Goal: Book appointment/travel/reservation

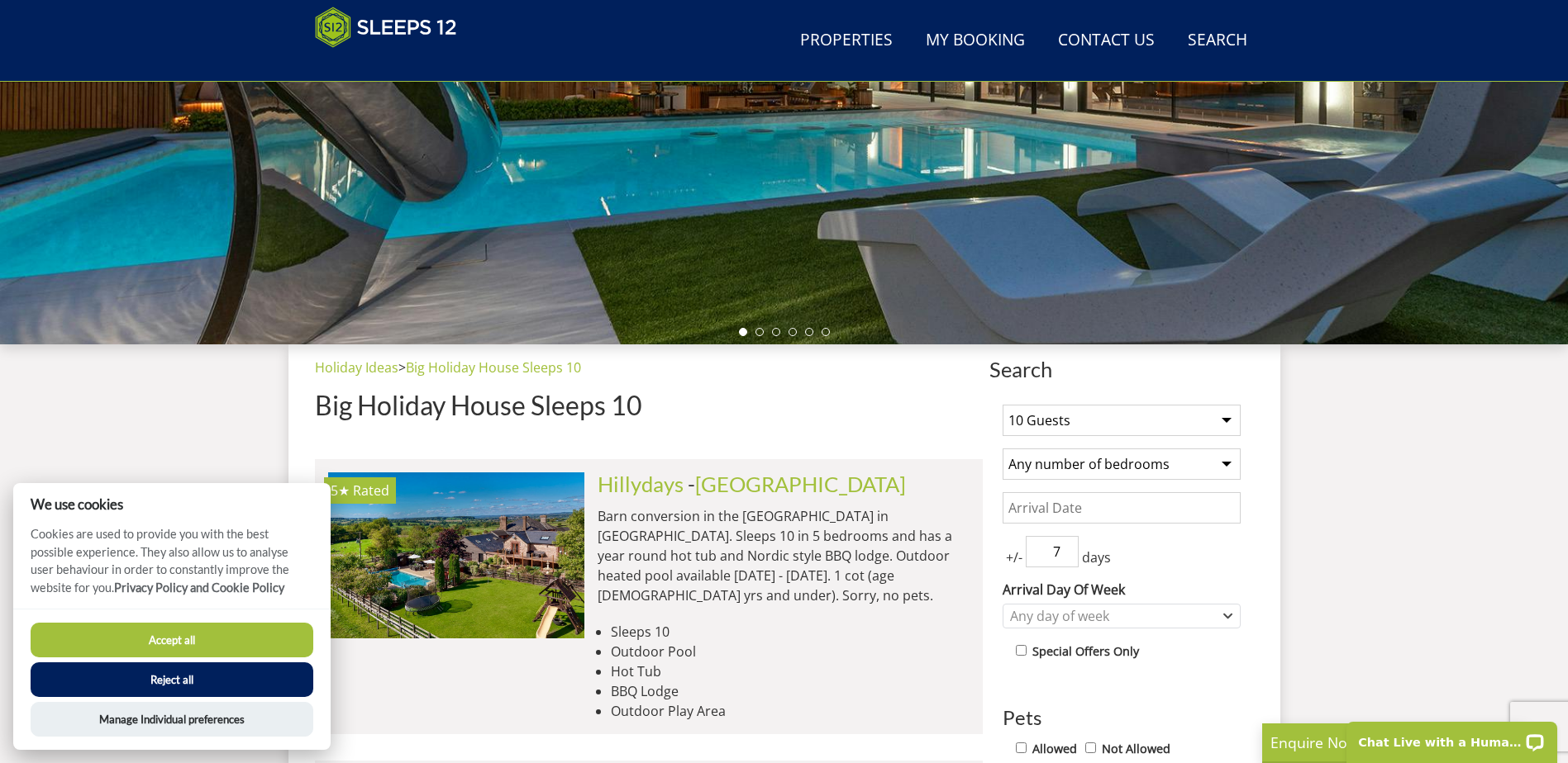
click at [1177, 467] on select "Any number of bedrooms 1 Bedroom 2 Bedrooms 3 Bedrooms 4 Bedrooms 5 Bedrooms 6 …" at bounding box center [1121, 464] width 238 height 31
select select "10"
click at [1002, 449] on select "Any number of bedrooms 1 Bedroom 2 Bedrooms 3 Bedrooms 4 Bedrooms 5 Bedrooms 6 …" at bounding box center [1121, 464] width 238 height 31
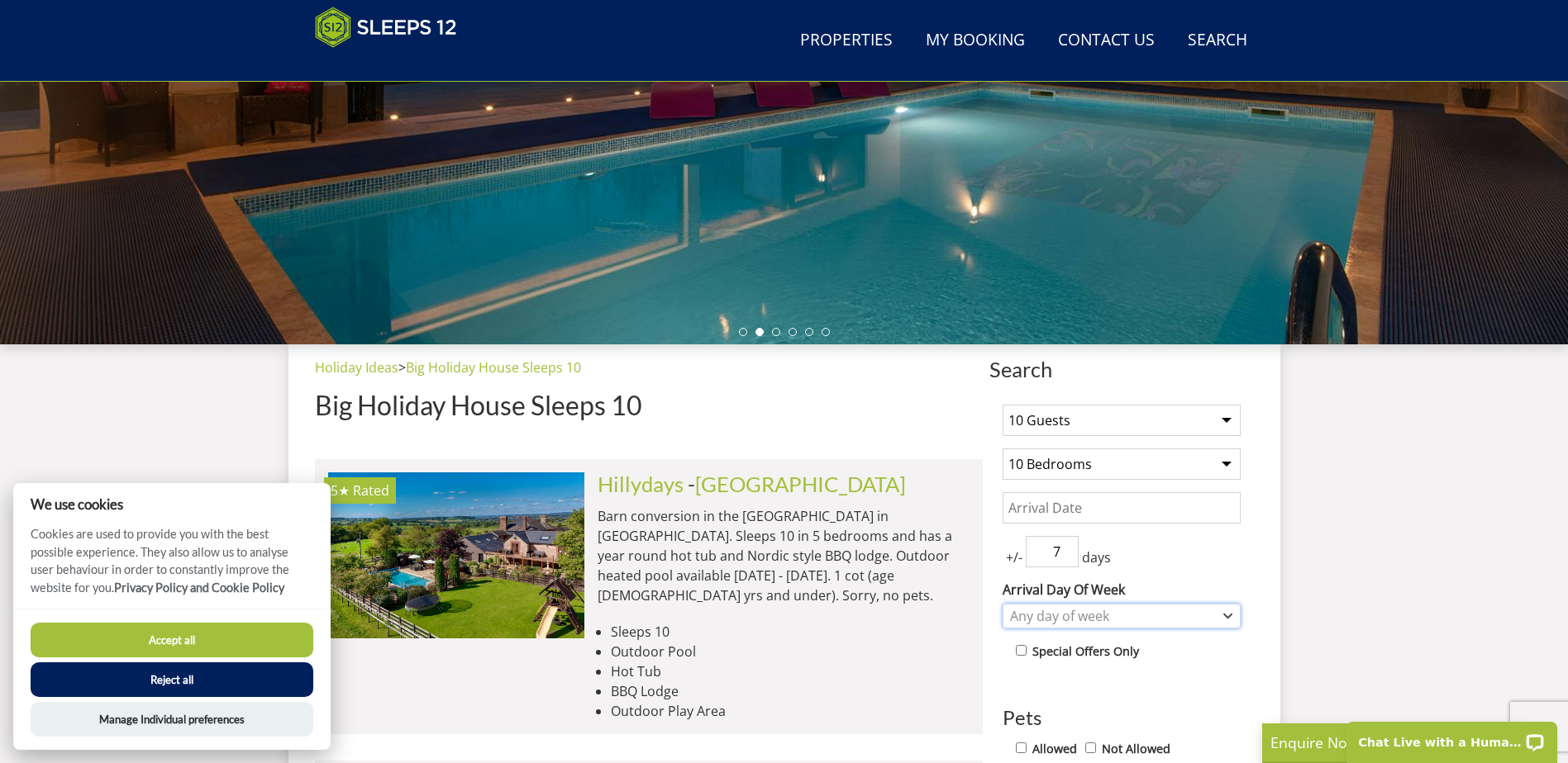
click at [1163, 607] on div "Any day of week" at bounding box center [1112, 616] width 214 height 18
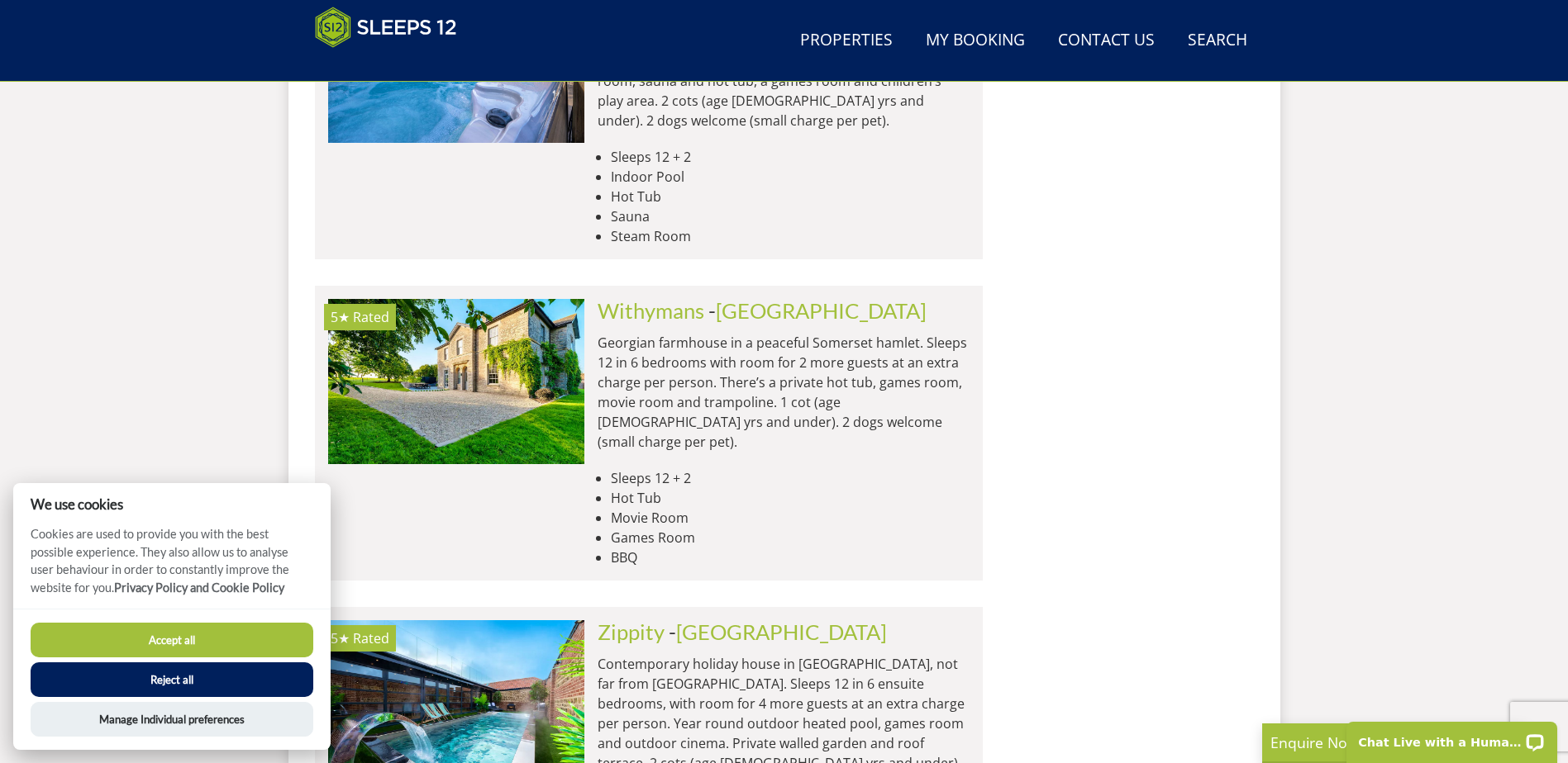
scroll to position [6401, 0]
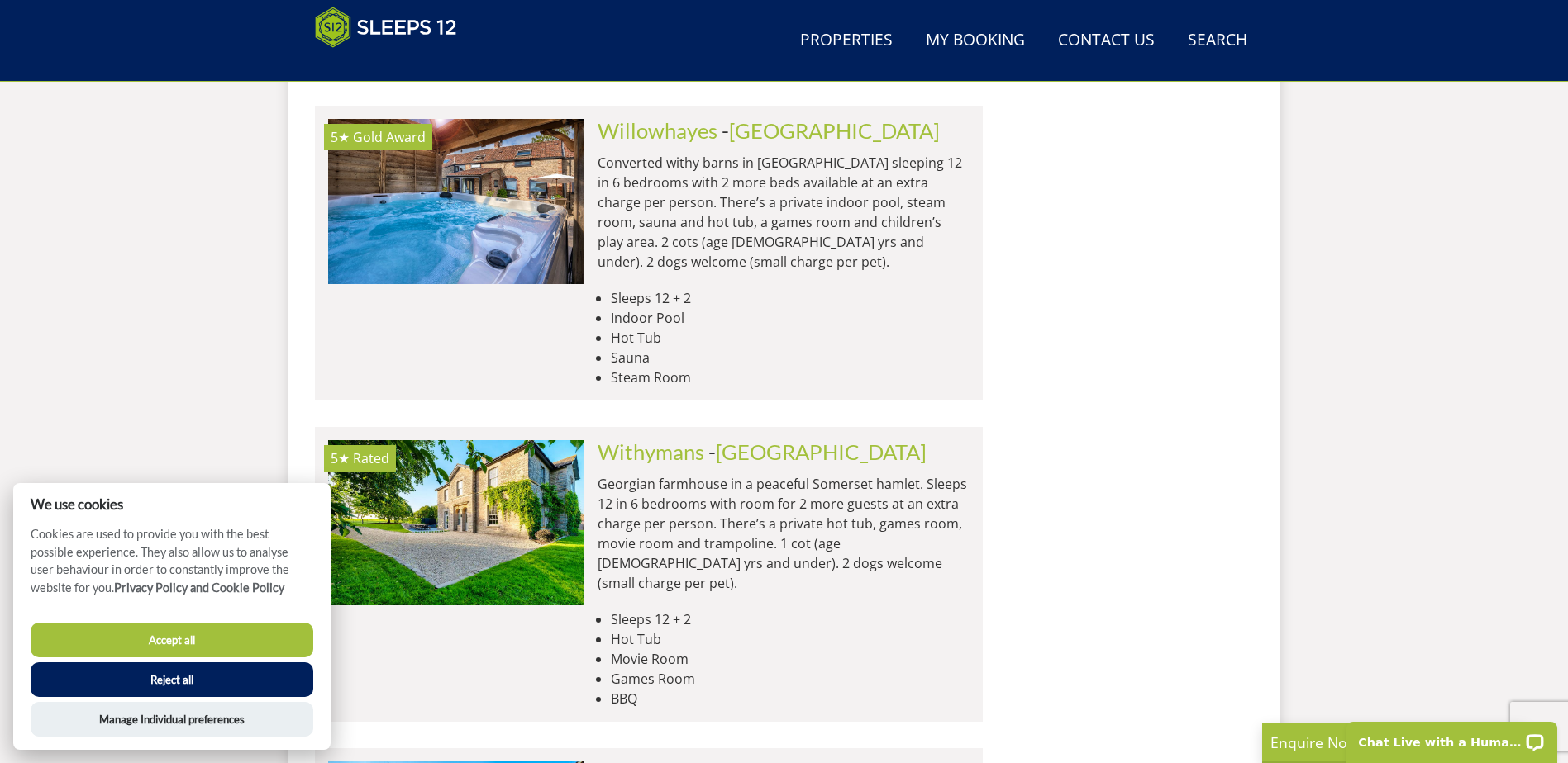
click at [701, 760] on link "[GEOGRAPHIC_DATA]" at bounding box center [781, 773] width 210 height 25
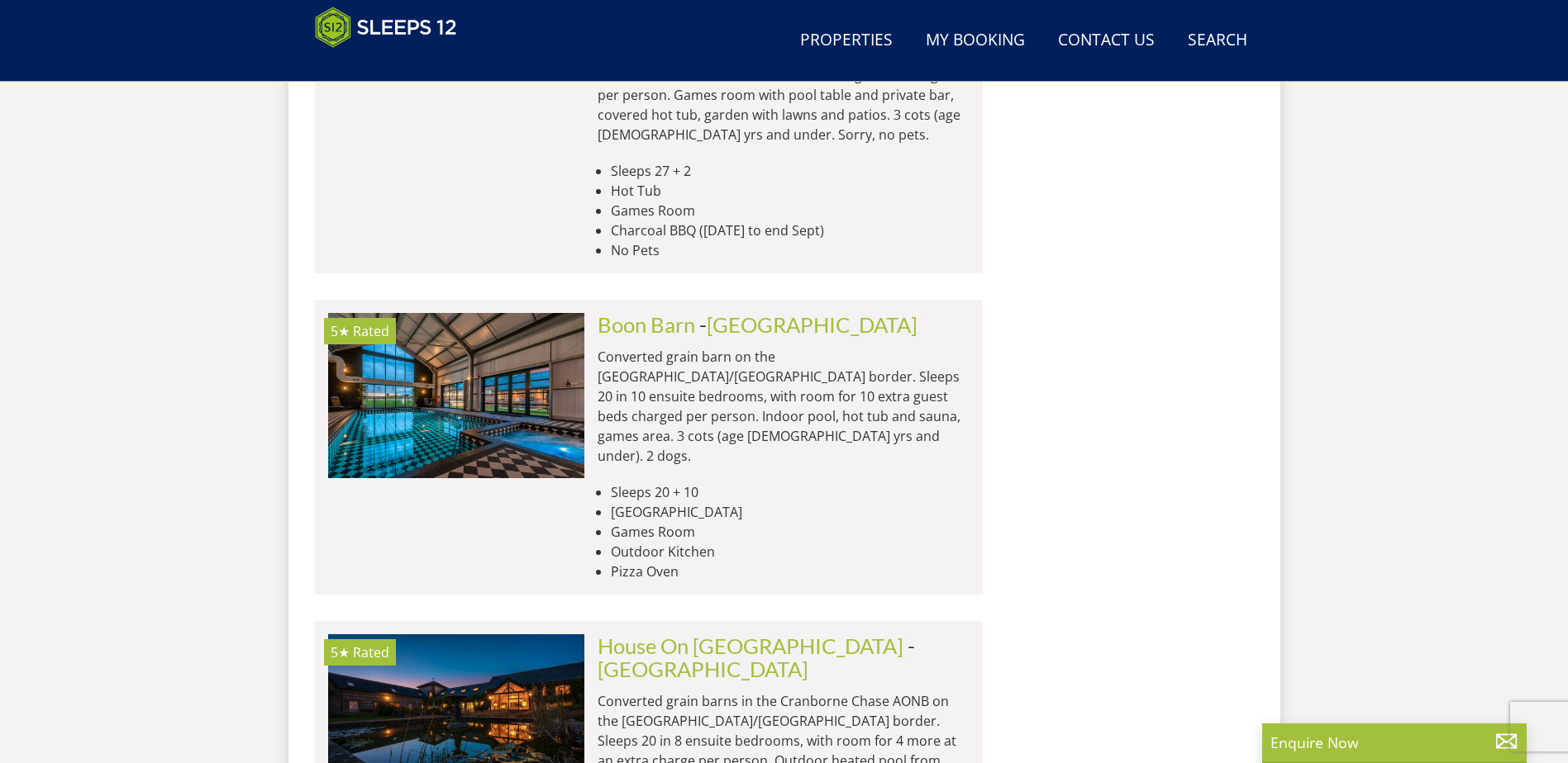
scroll to position [2683, 0]
